Goal: Information Seeking & Learning: Learn about a topic

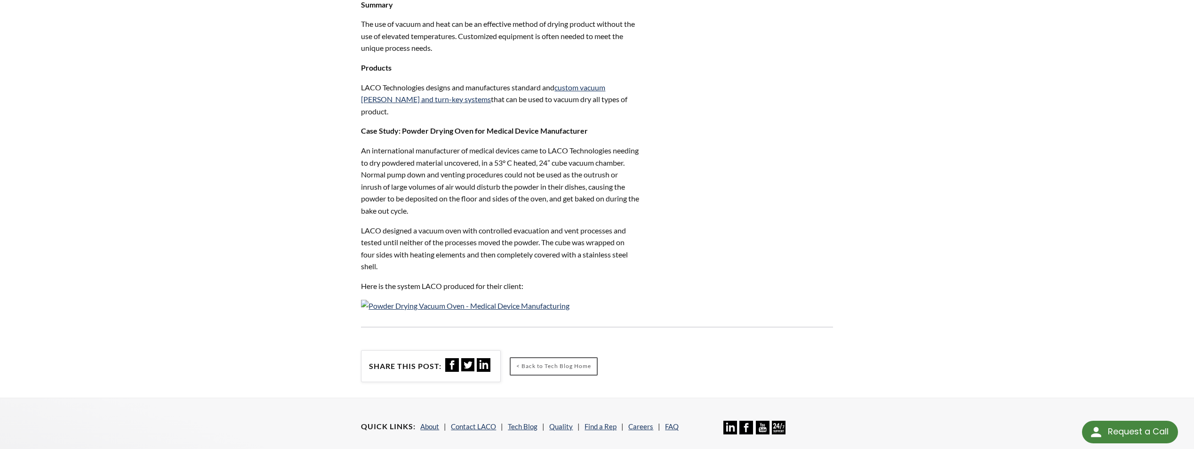
scroll to position [896, 0]
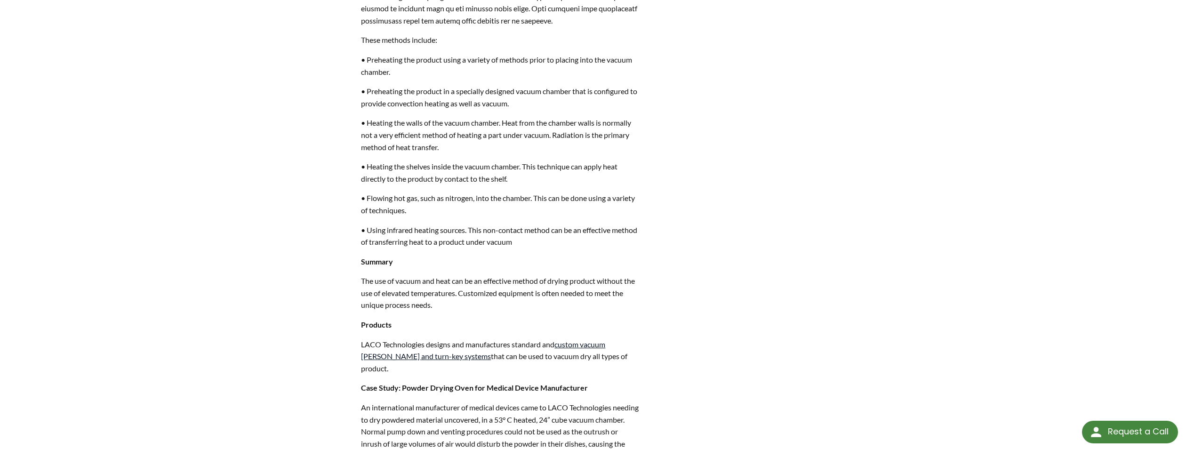
click at [583, 360] on link "custom vacuum chambers and turn-key systems" at bounding box center [483, 350] width 244 height 21
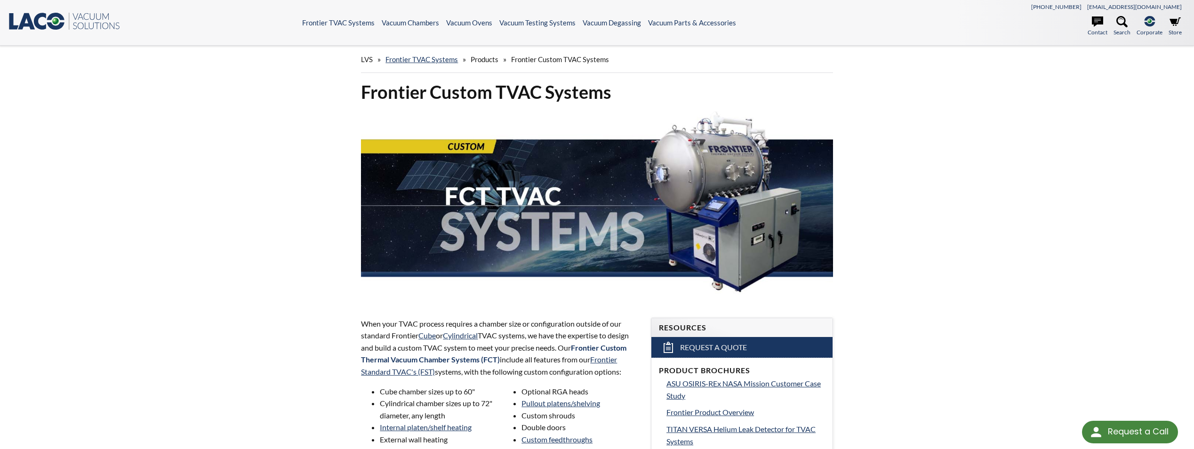
select select "Language Translate Widget"
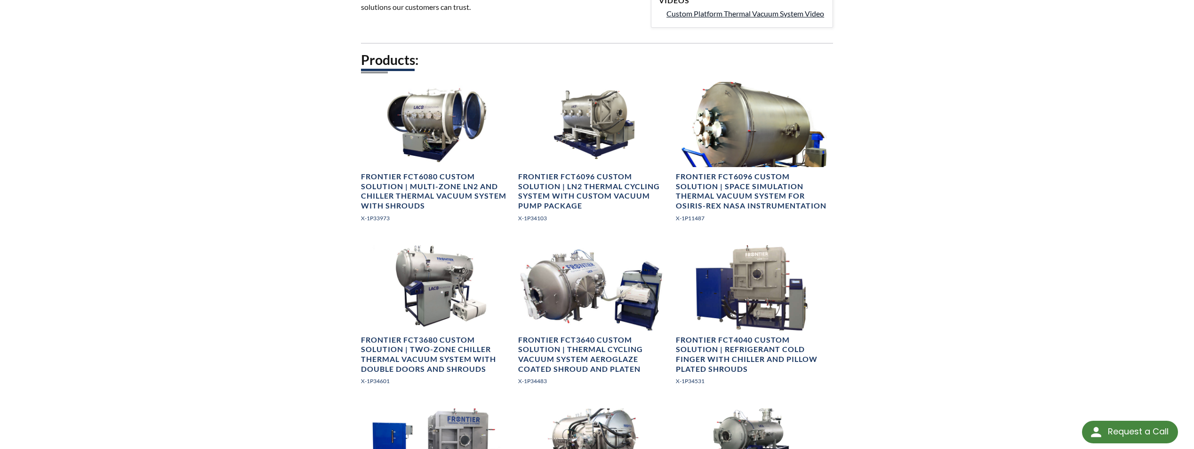
scroll to position [471, 0]
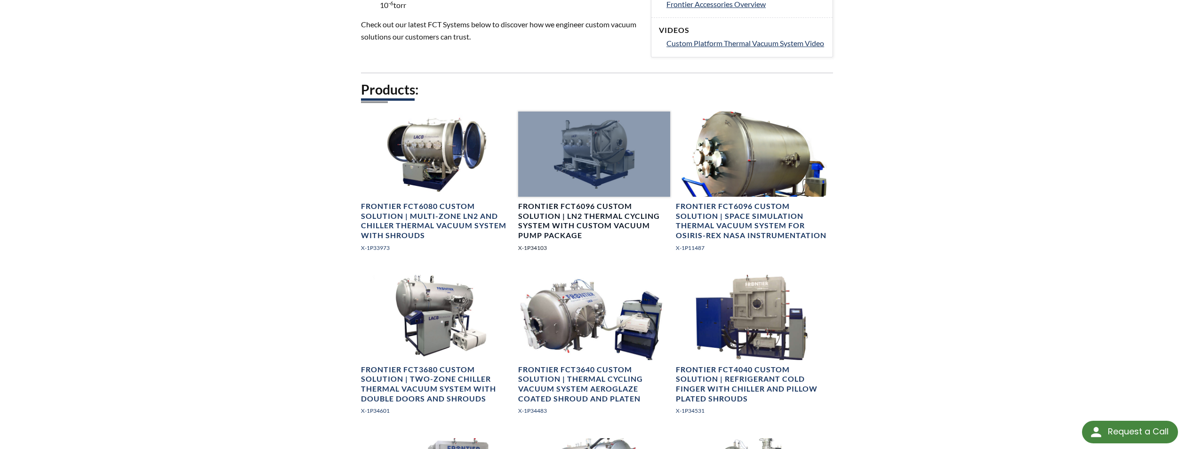
click at [592, 229] on h4 "Frontier FCT6096 Custom Solution | LN2 Thermal Cycling System with Custom Vacuu…" at bounding box center [594, 220] width 152 height 39
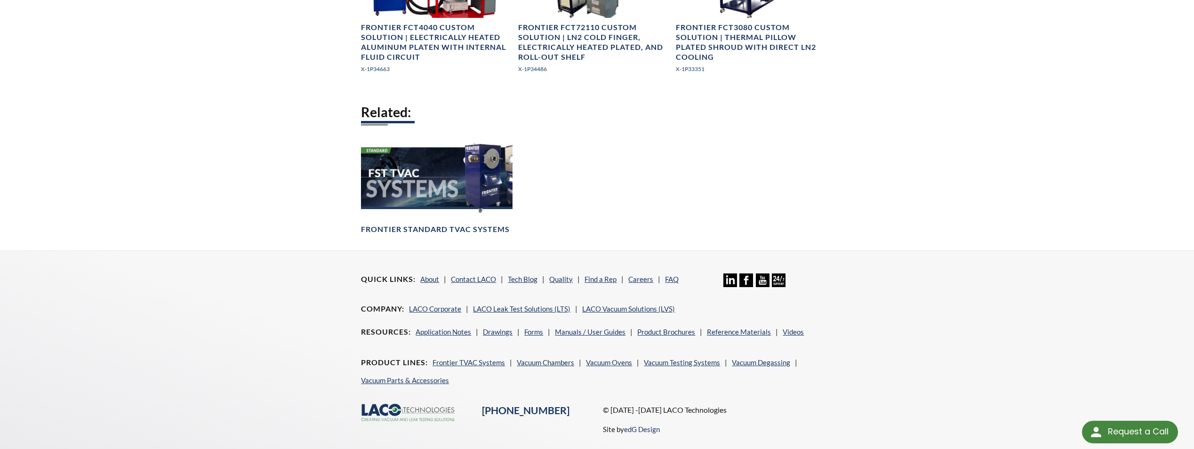
scroll to position [1011, 0]
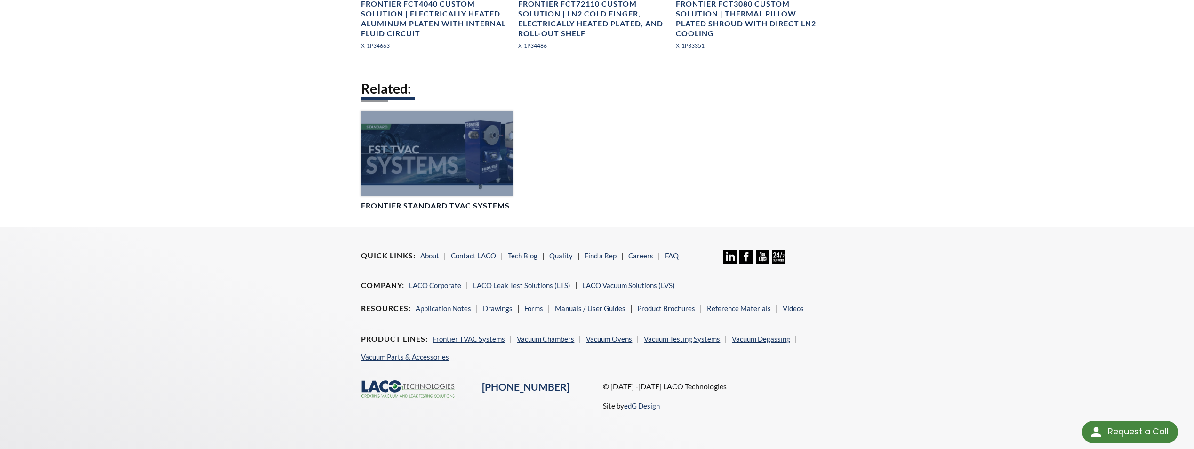
click at [460, 209] on h4 "Frontier Standard TVAC Systems" at bounding box center [435, 206] width 149 height 10
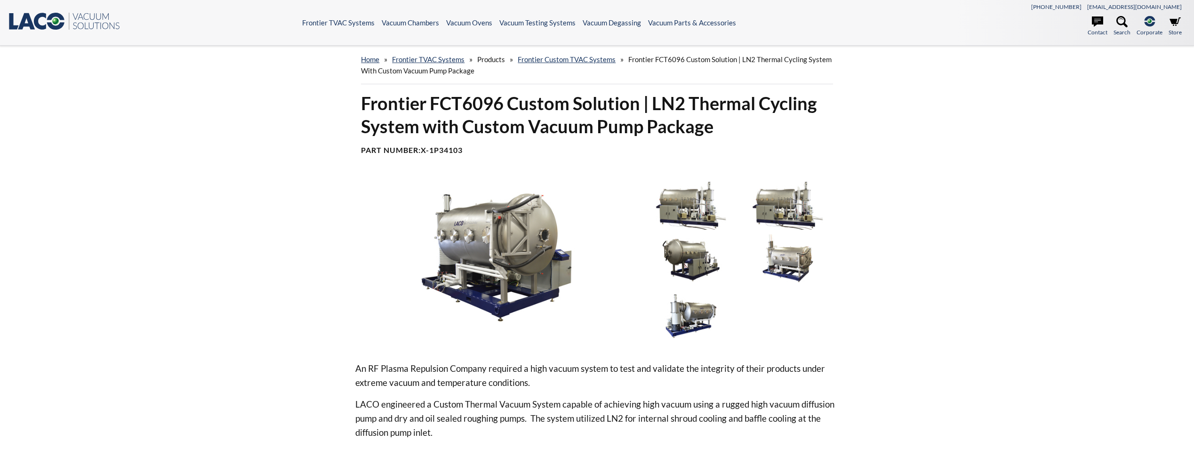
select select "Language Translate Widget"
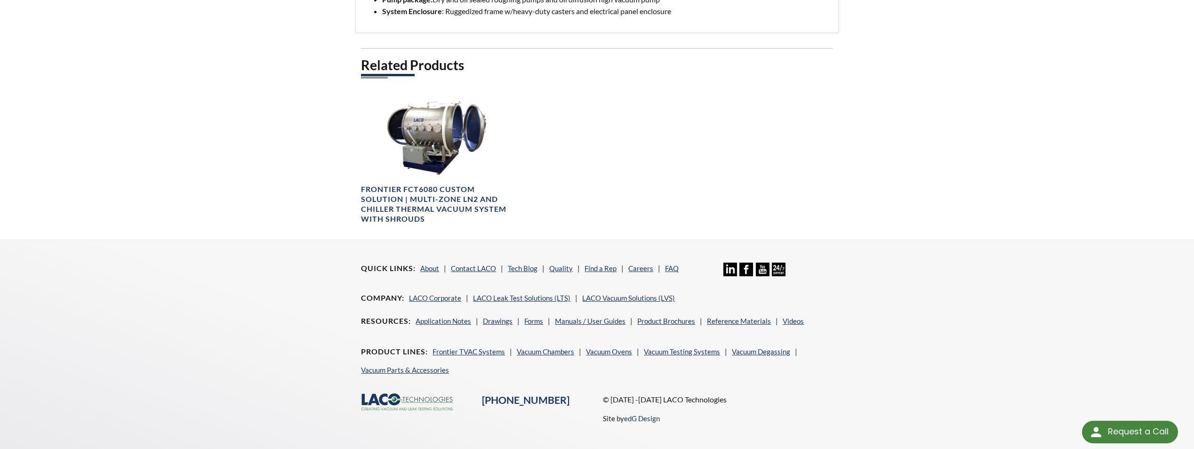
scroll to position [526, 0]
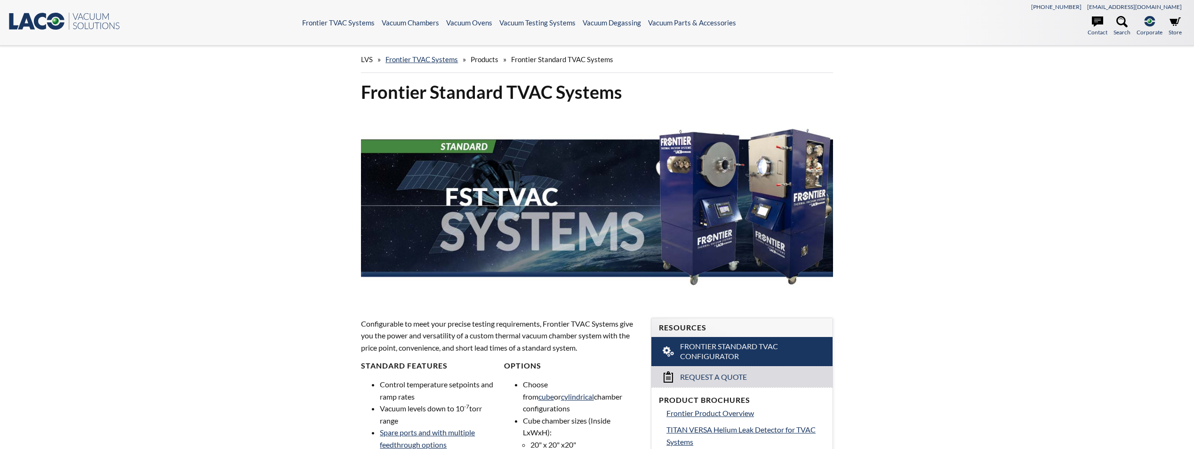
select select "Language Translate Widget"
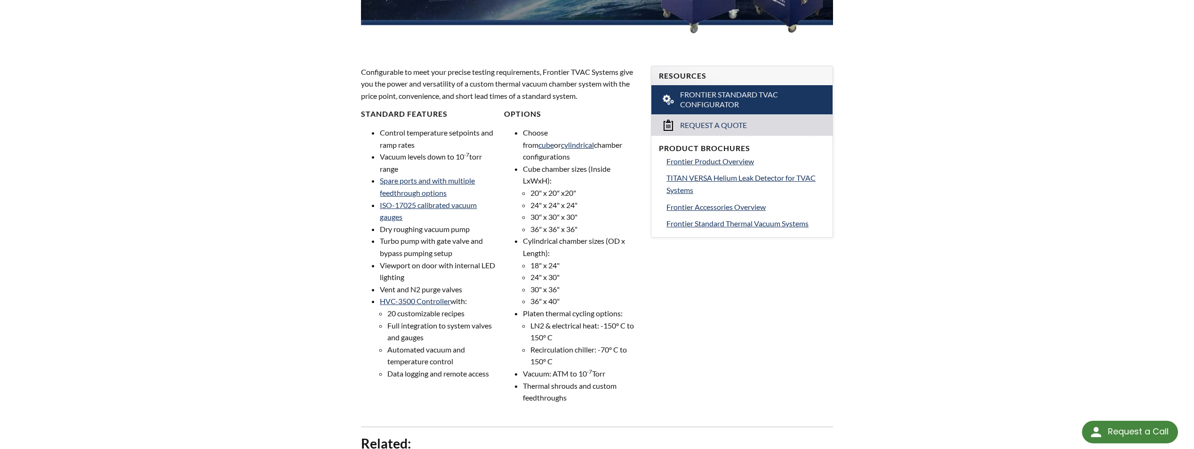
scroll to position [235, 0]
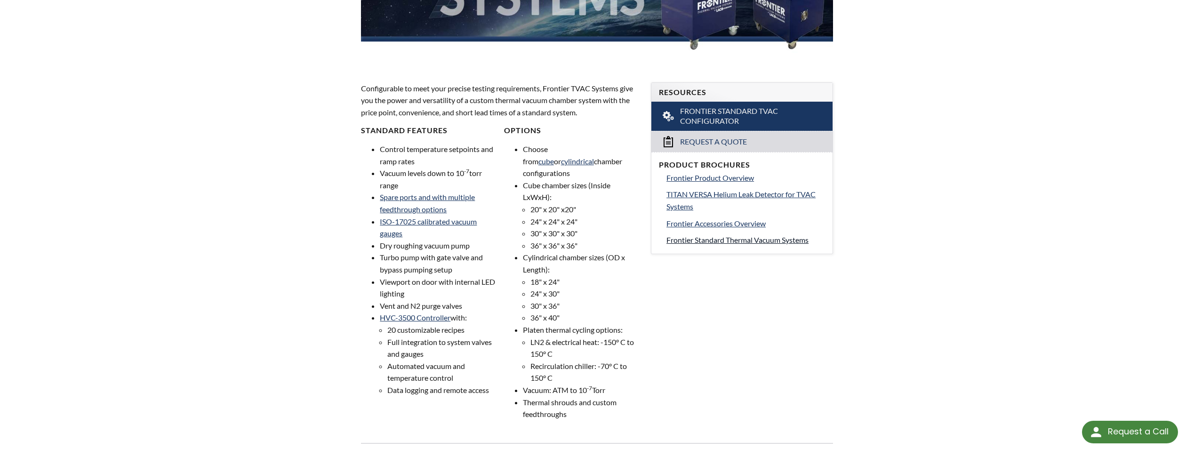
click at [717, 240] on span "Frontier Standard Thermal Vacuum Systems" at bounding box center [737, 239] width 142 height 9
